Goal: Find specific page/section: Find specific page/section

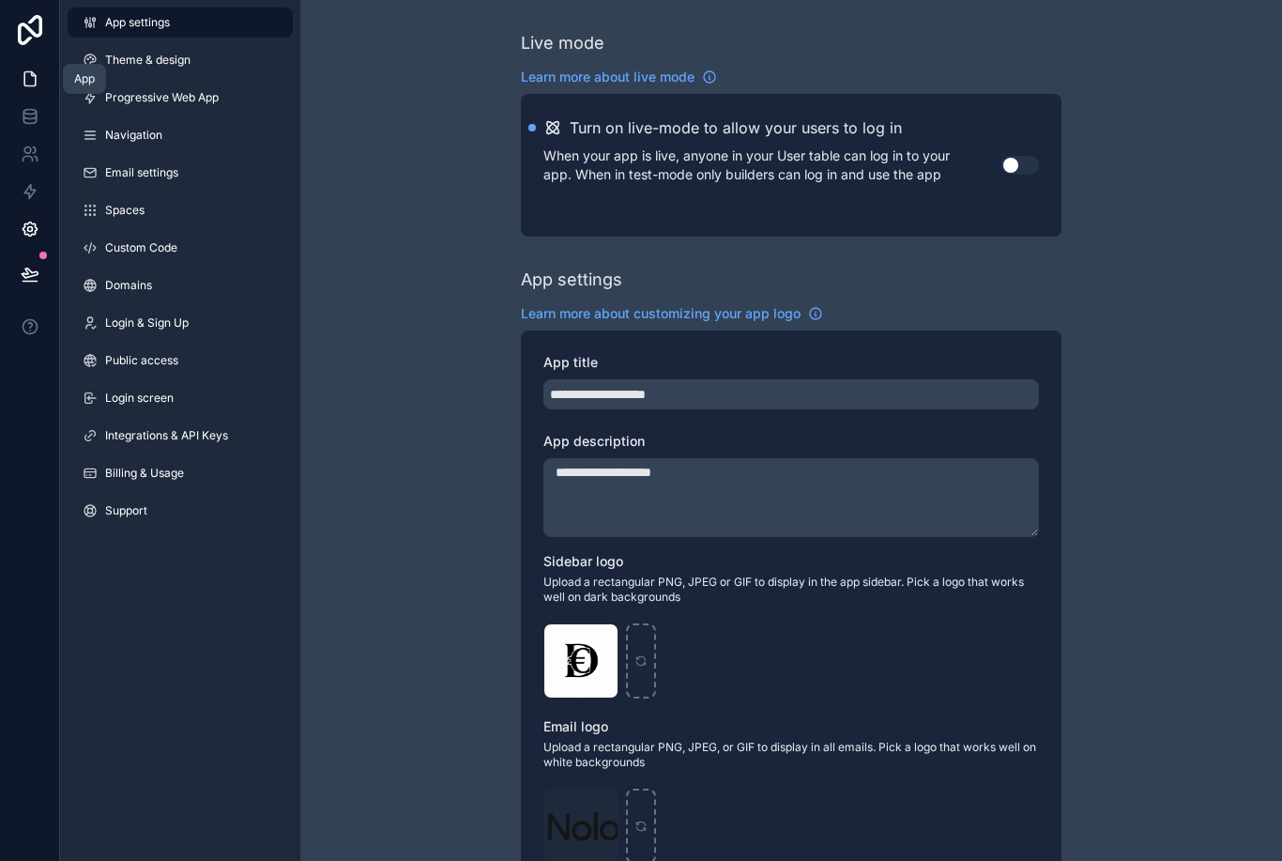
click at [37, 84] on icon at bounding box center [30, 78] width 19 height 19
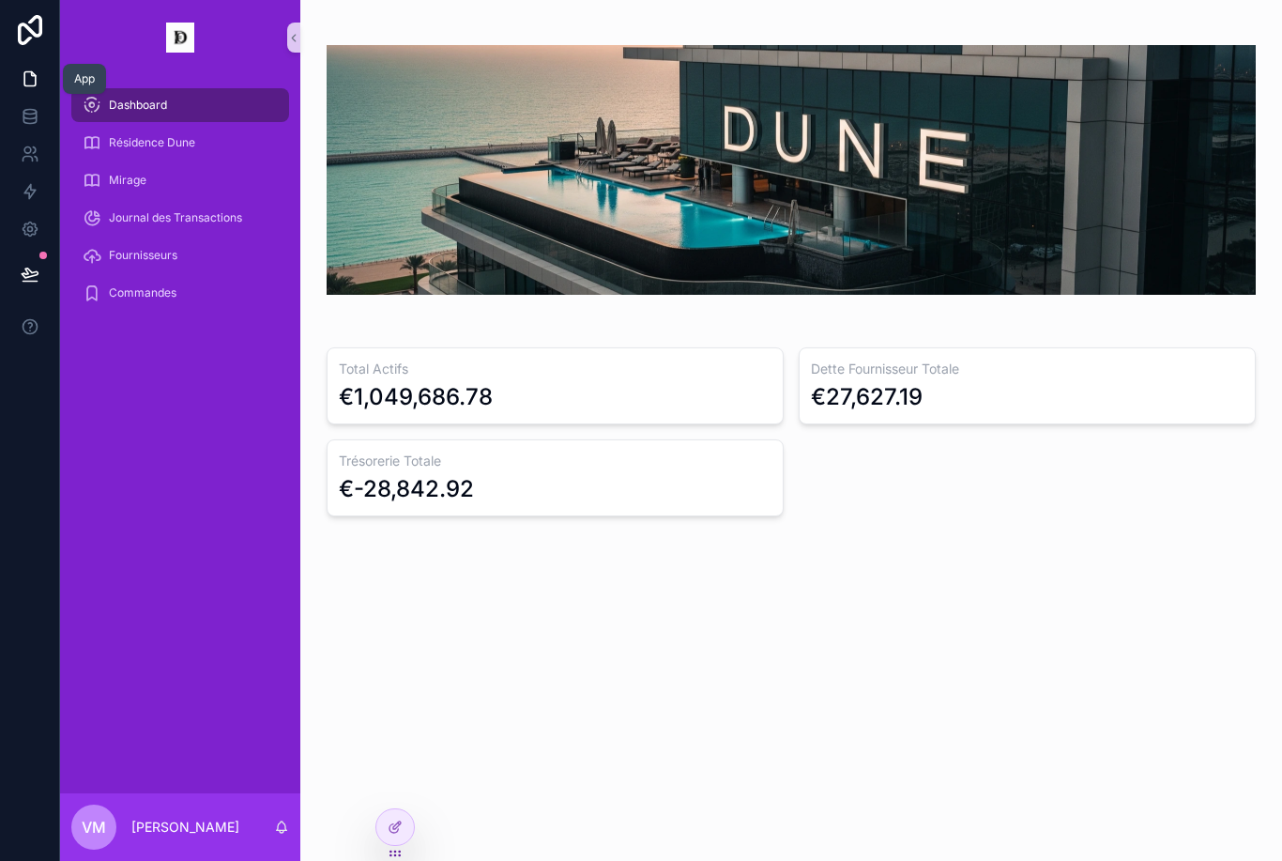
click at [49, 89] on link at bounding box center [29, 79] width 59 height 38
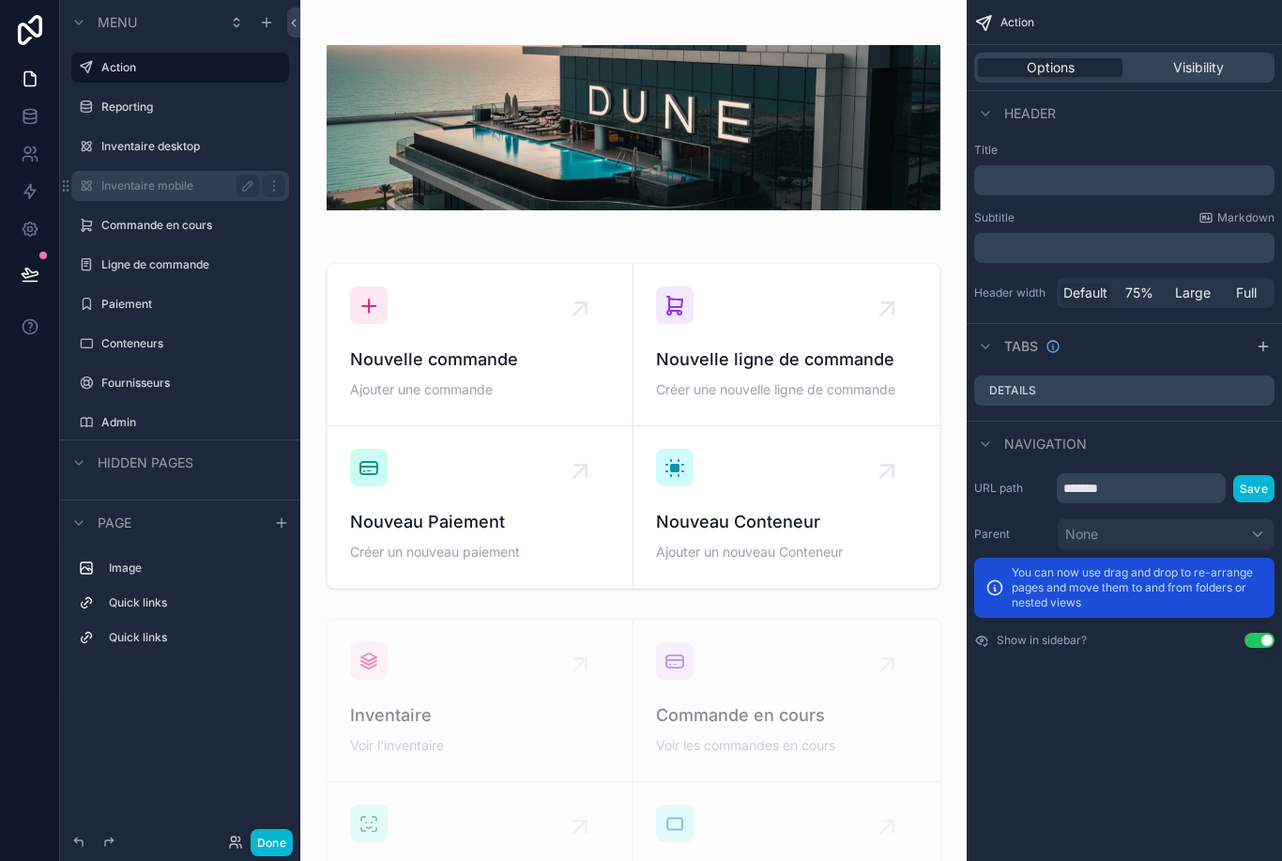
click at [200, 180] on label "Inventaire mobile" at bounding box center [176, 185] width 150 height 15
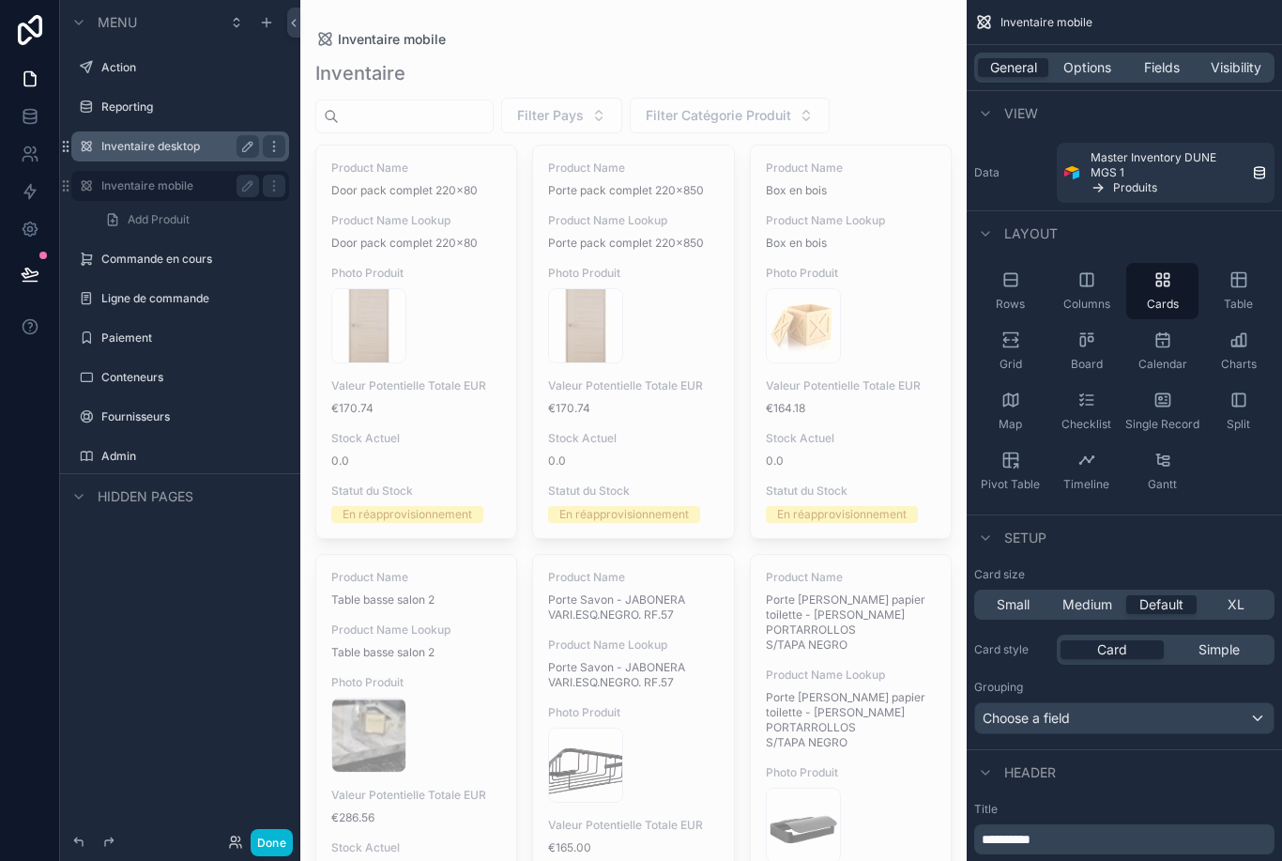
click at [176, 145] on label "Inventaire desktop" at bounding box center [176, 146] width 150 height 15
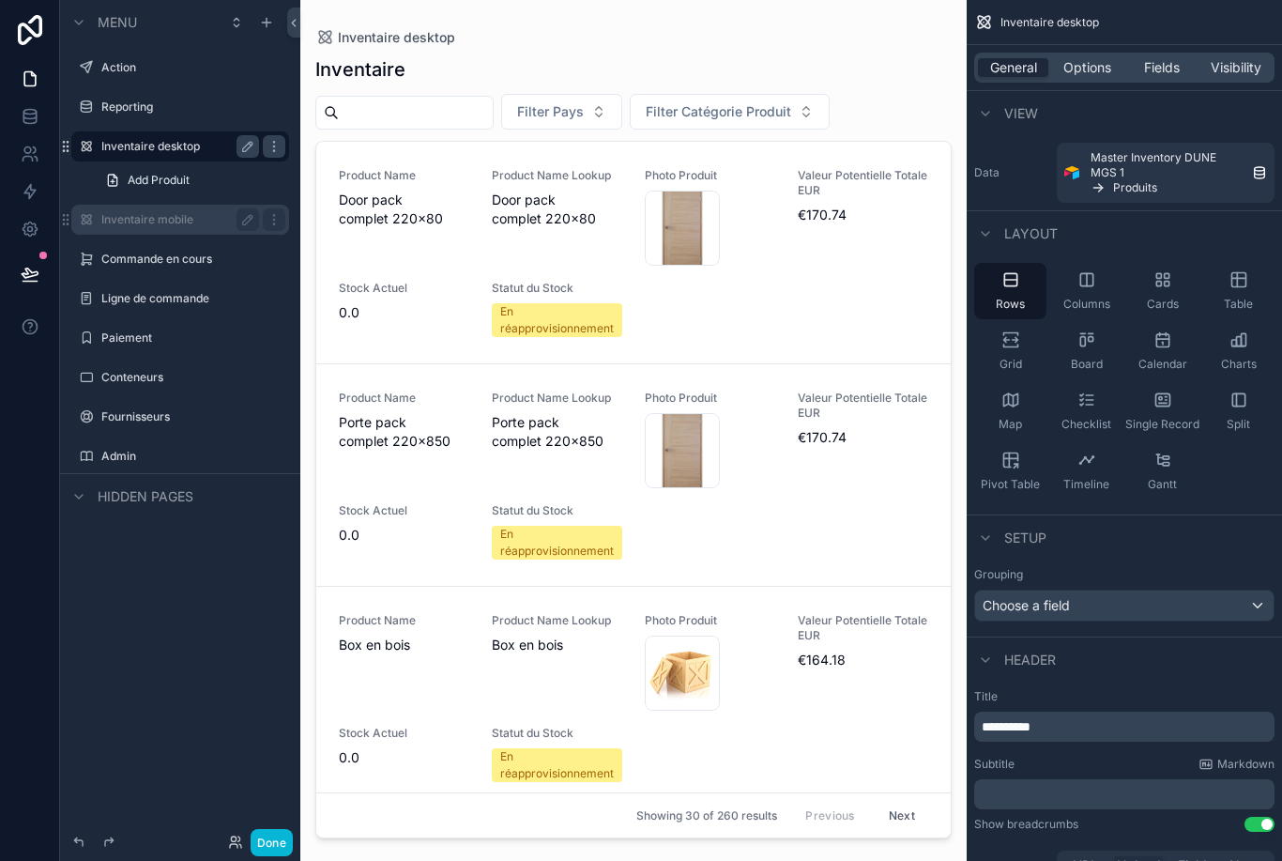
click at [175, 145] on label "Inventaire desktop" at bounding box center [176, 146] width 150 height 15
click at [611, 103] on div "scrollable content" at bounding box center [633, 419] width 666 height 838
click at [580, 70] on div "Inventaire" at bounding box center [633, 69] width 636 height 26
click at [609, 98] on button "Filter Pays" at bounding box center [561, 112] width 121 height 36
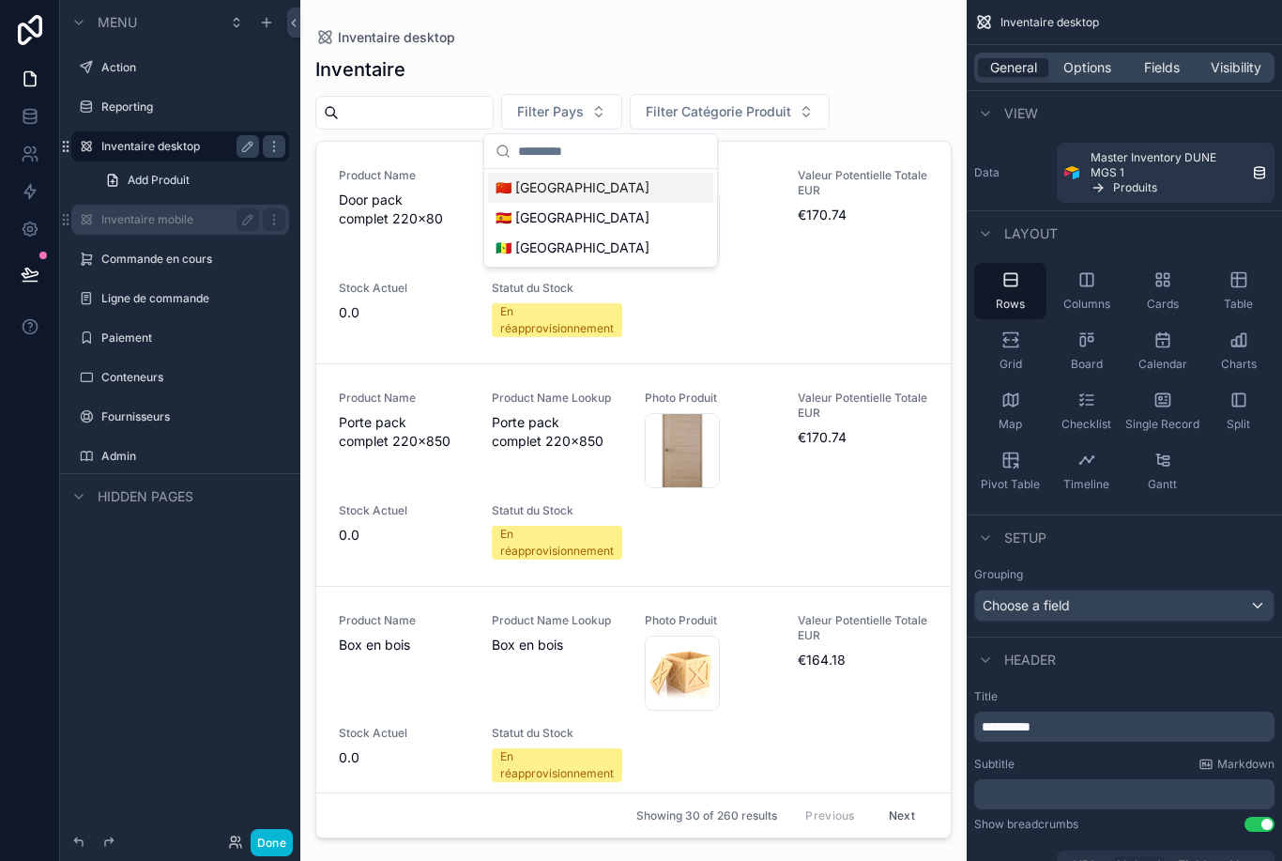
click at [587, 211] on div "🇪🇸 Espagne" at bounding box center [600, 218] width 225 height 30
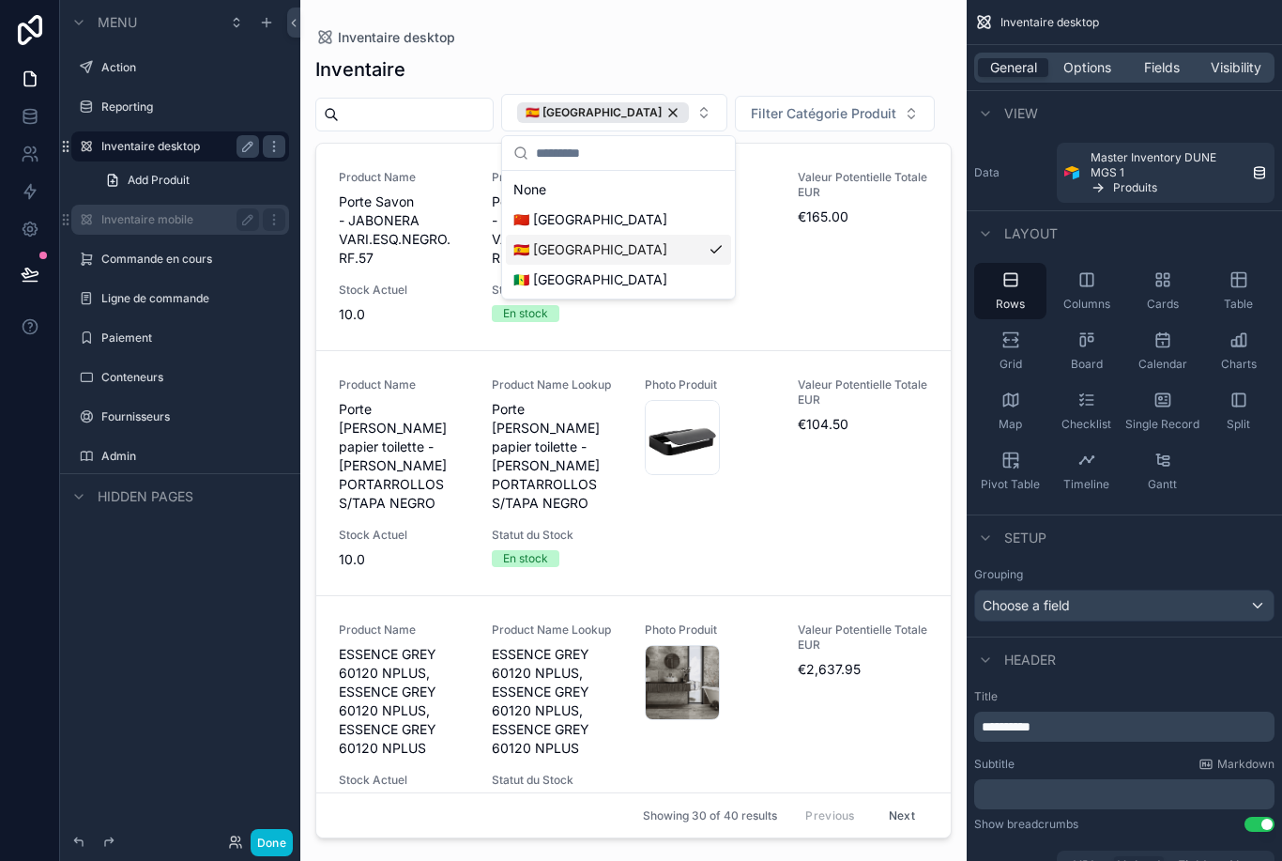
click at [672, 53] on div "Inventaire 🇪🇸 Espagne Filter Catégorie Produit Product Name Porte Savon - JABON…" at bounding box center [633, 441] width 636 height 793
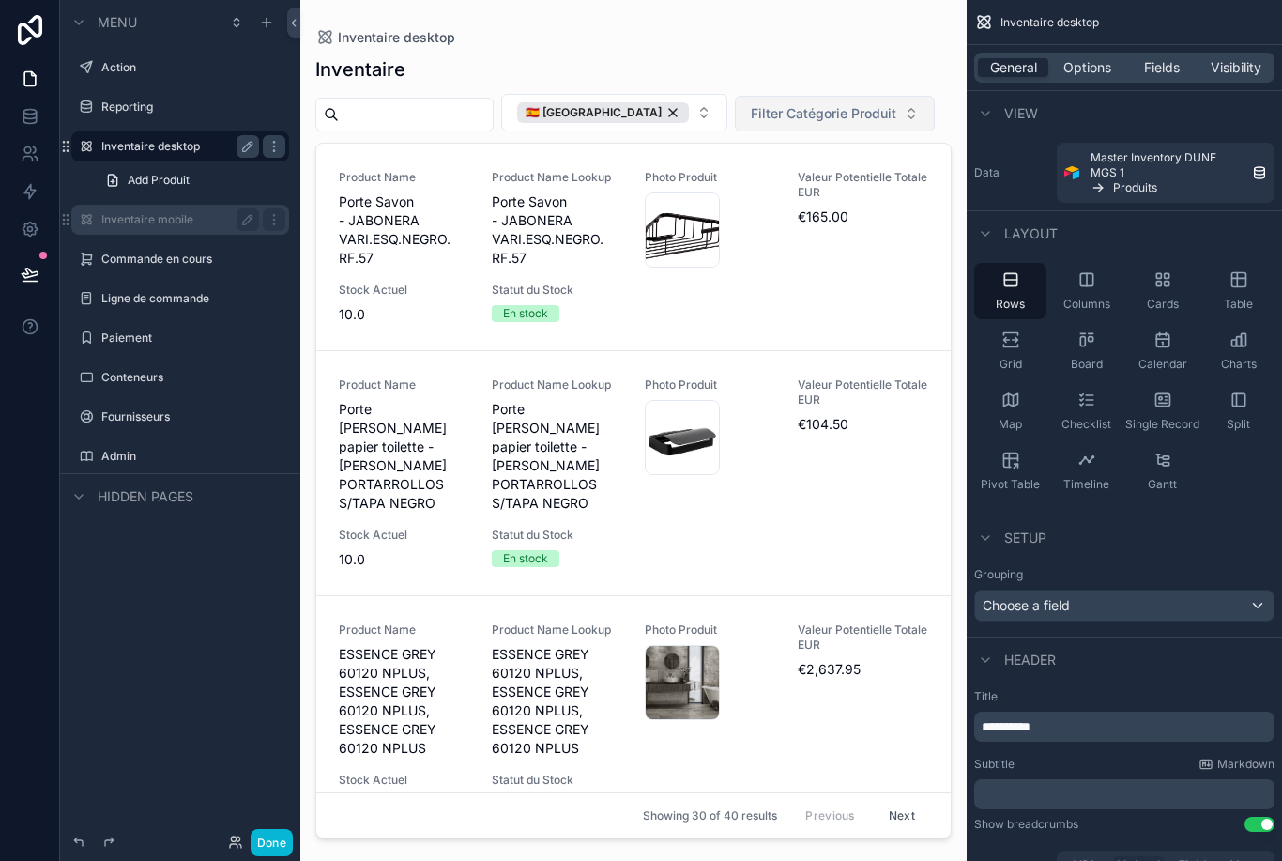
click at [817, 118] on span "Filter Catégorie Produit" at bounding box center [823, 113] width 145 height 19
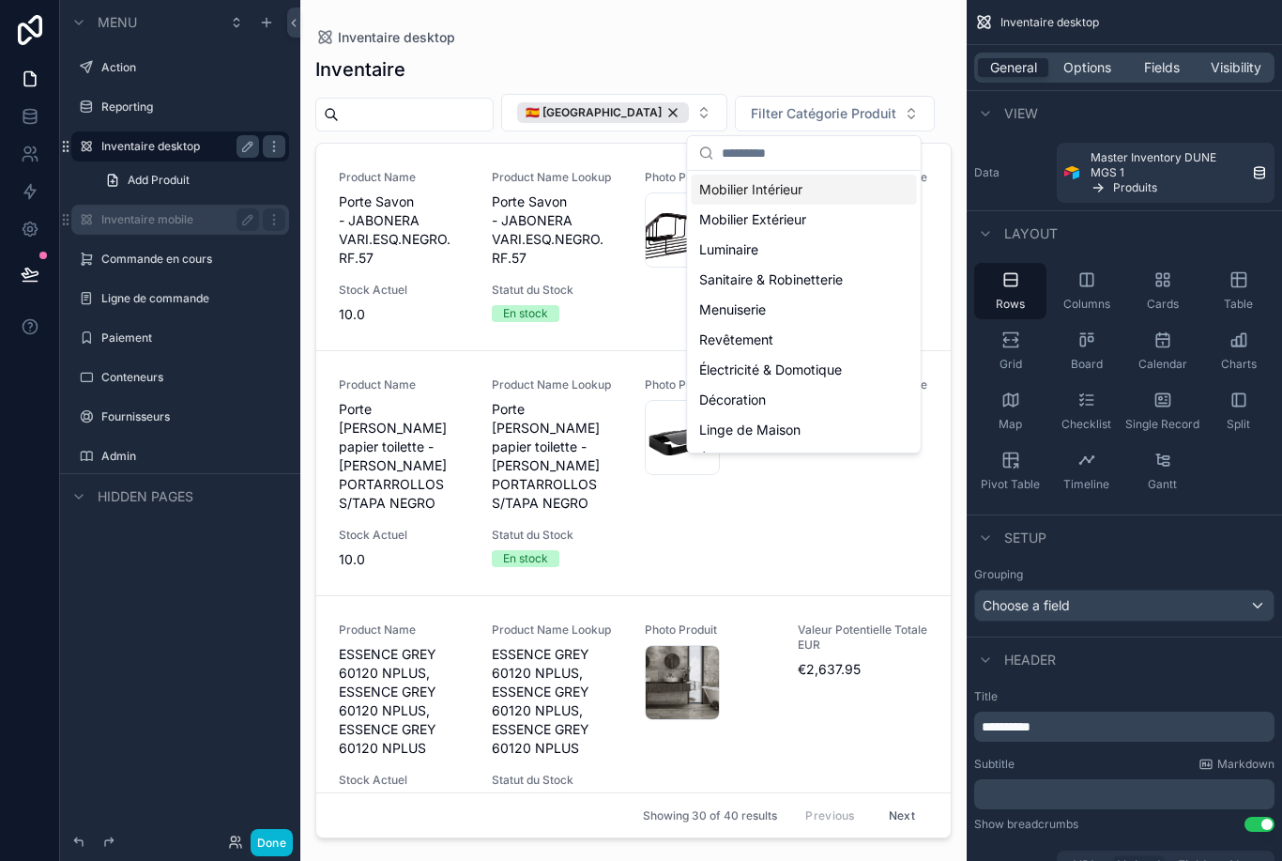
click at [816, 339] on div "Revêtement" at bounding box center [804, 340] width 225 height 30
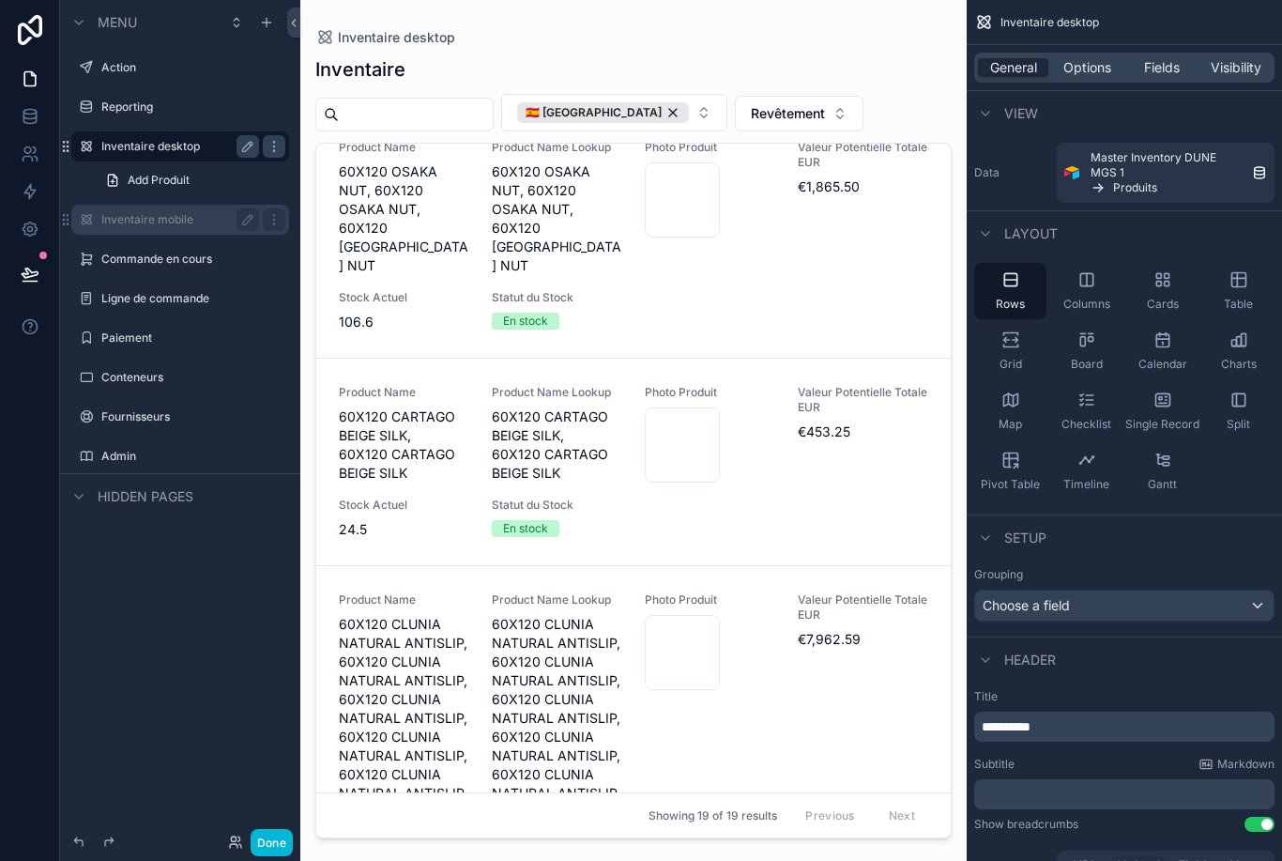
scroll to position [2198, 0]
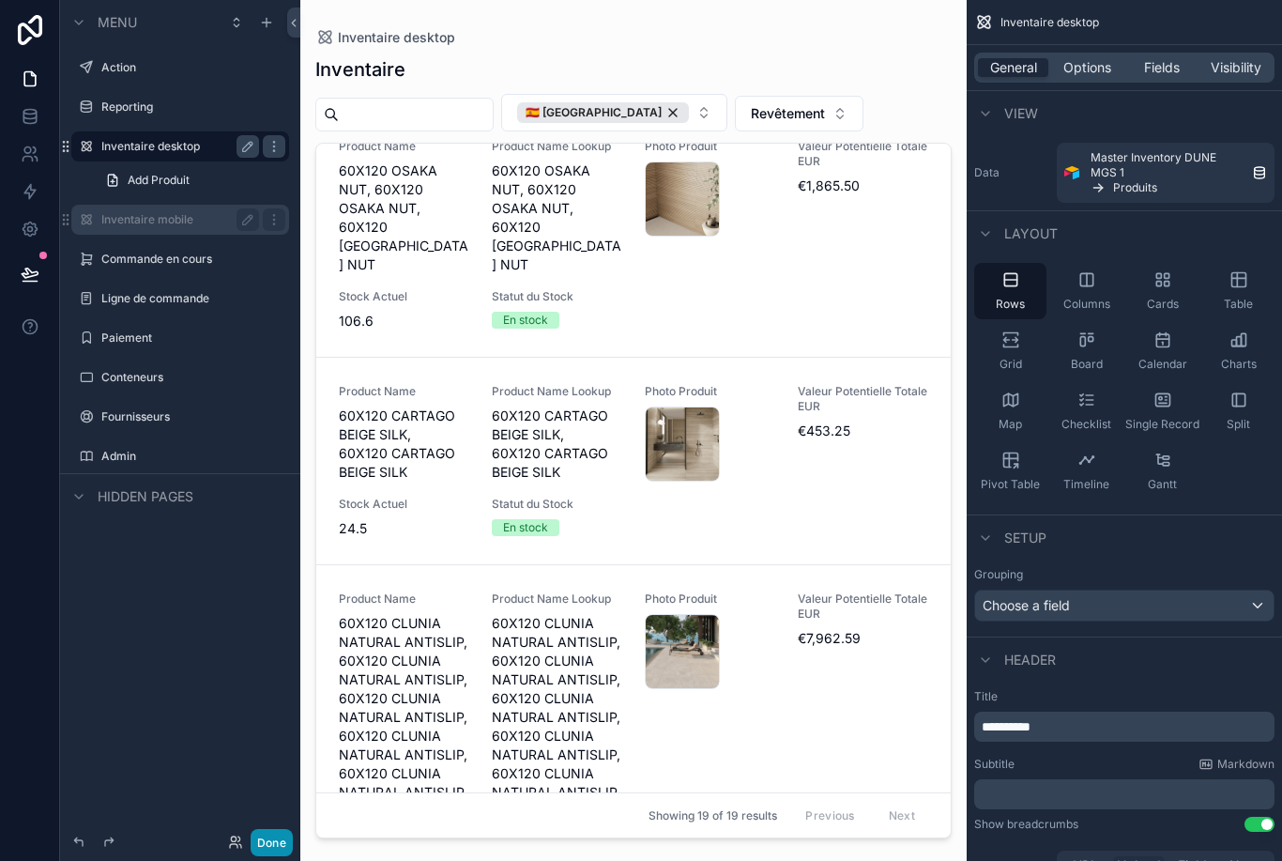
click at [258, 854] on button "Done" at bounding box center [272, 842] width 42 height 27
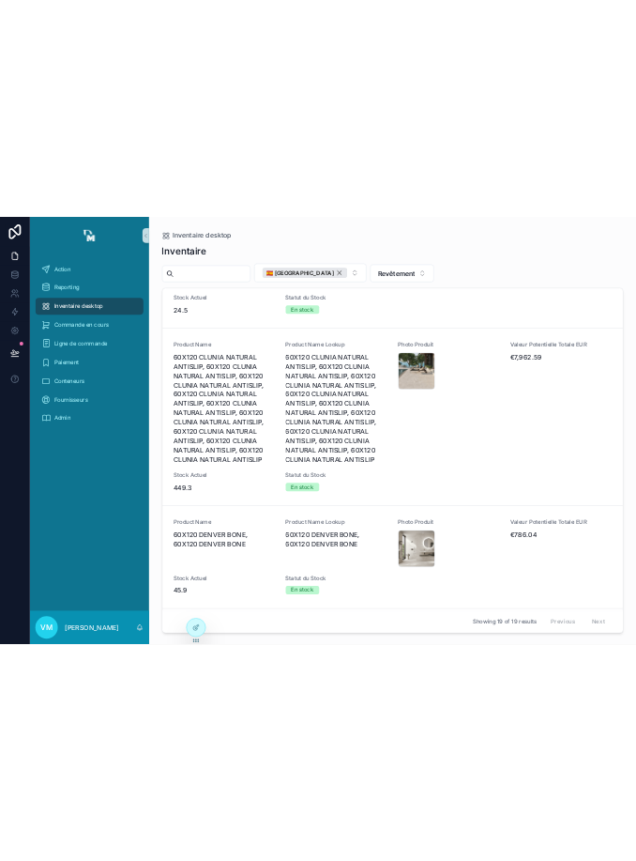
scroll to position [2217, 0]
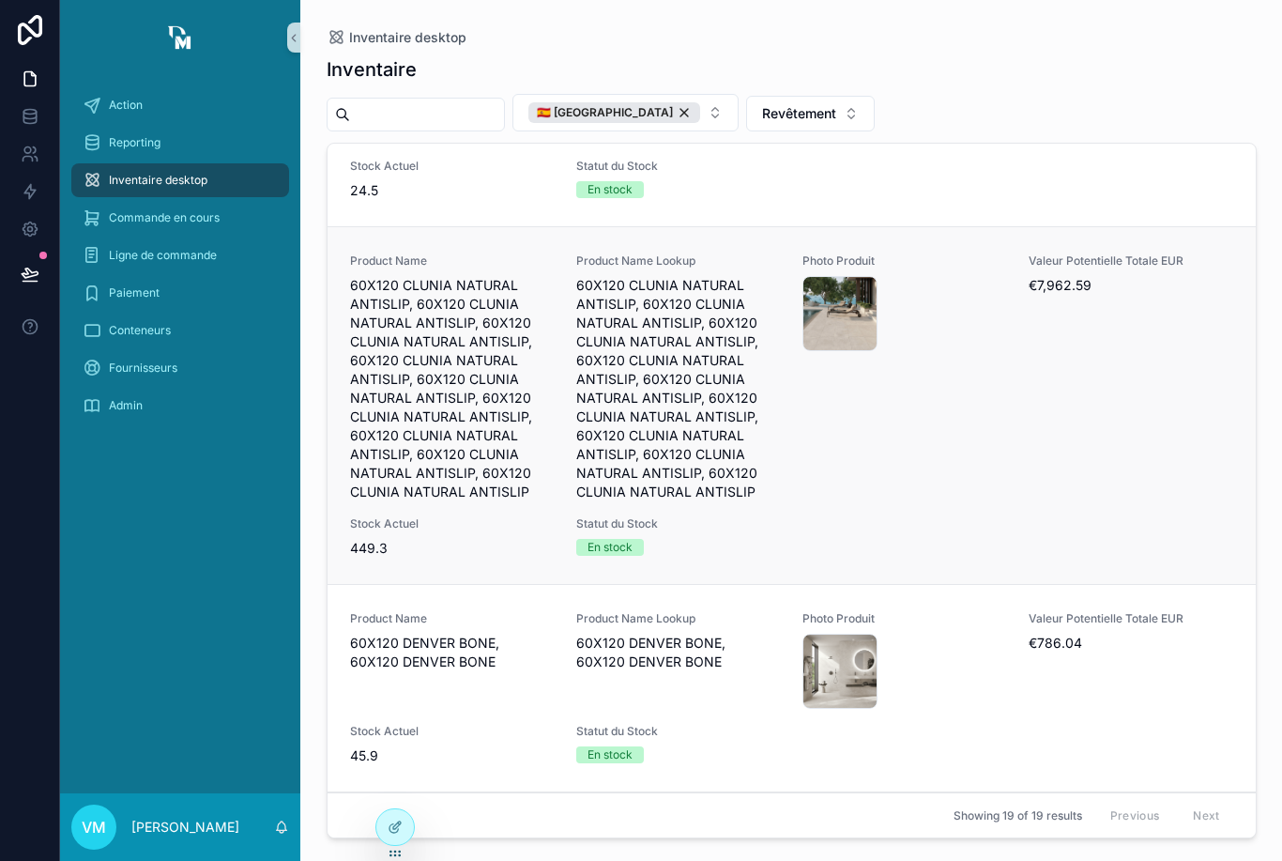
click at [896, 448] on div "Photo Produit image-(5)-(2) .png" at bounding box center [904, 377] width 204 height 248
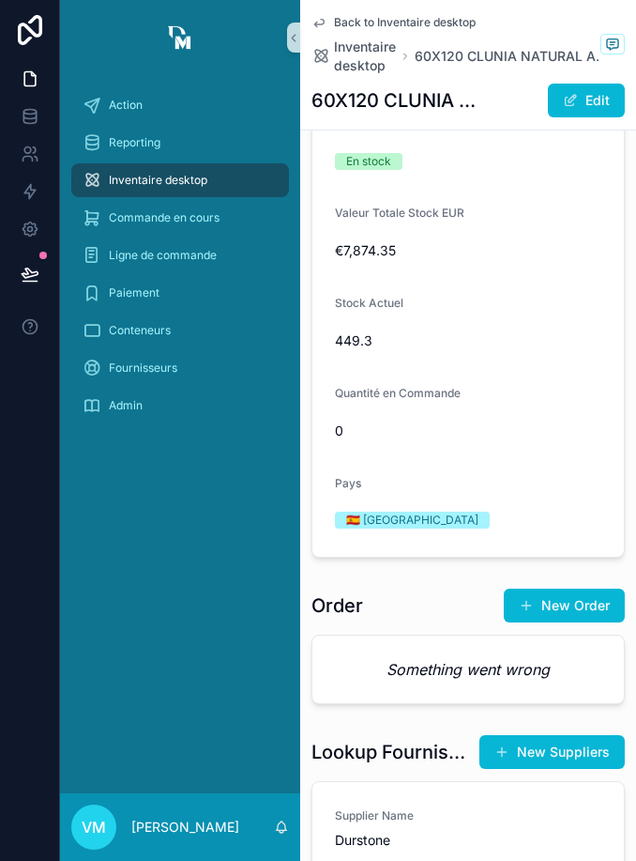
scroll to position [585, 0]
